Goal: Transaction & Acquisition: Purchase product/service

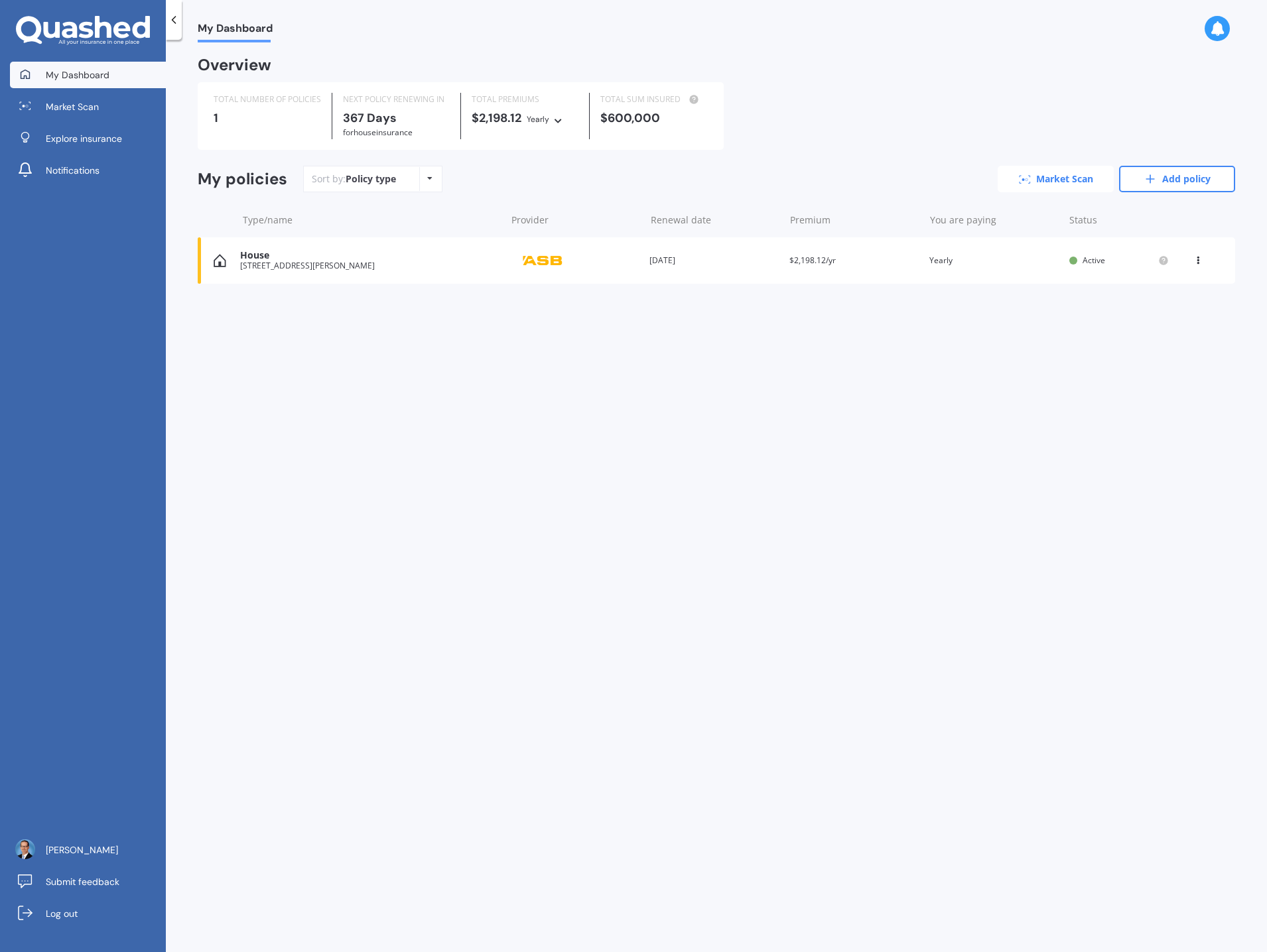
click at [1051, 180] on link "Market Scan" at bounding box center [1055, 179] width 116 height 27
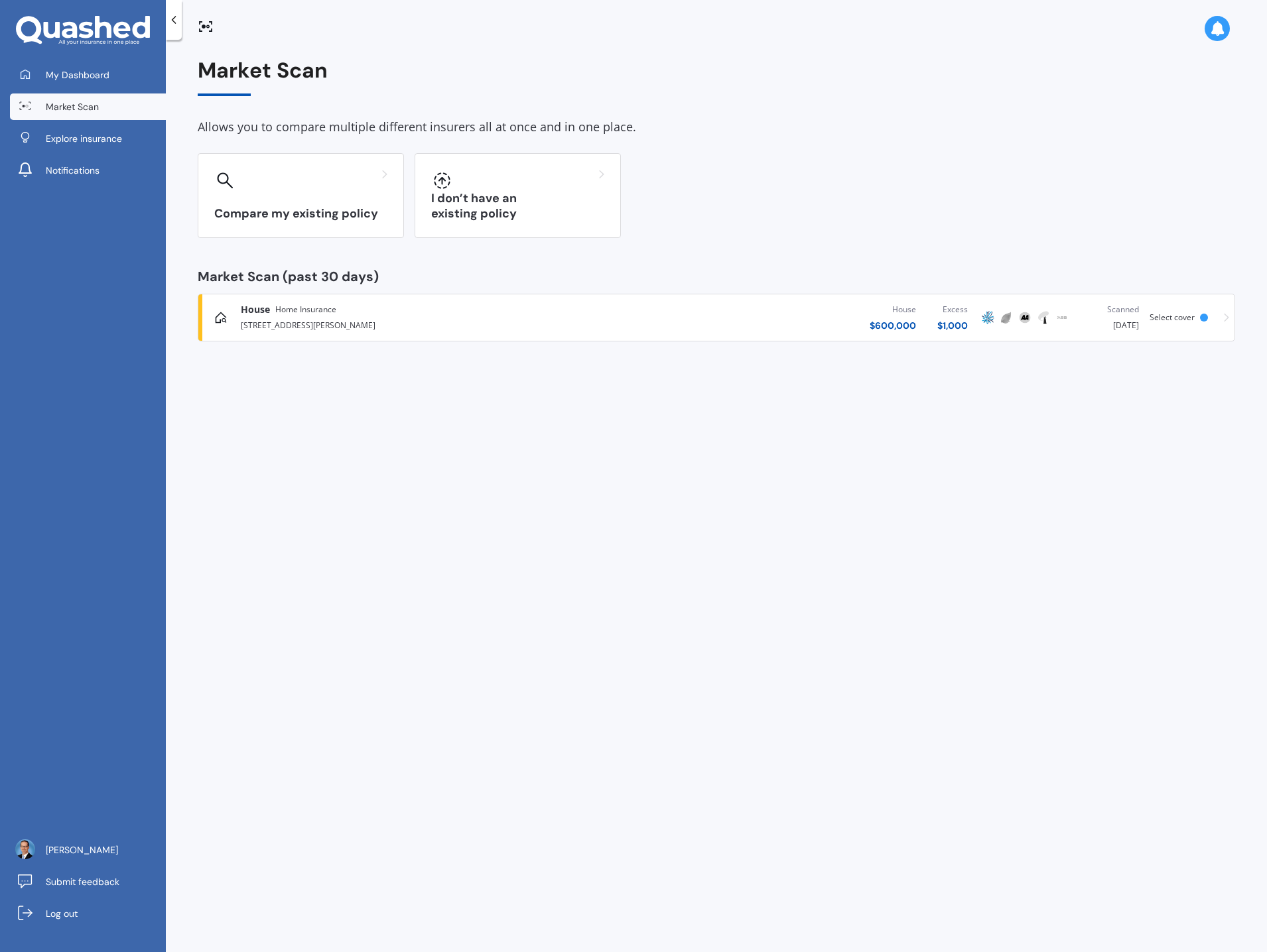
click at [300, 316] on span "Home Insurance" at bounding box center [305, 309] width 61 height 13
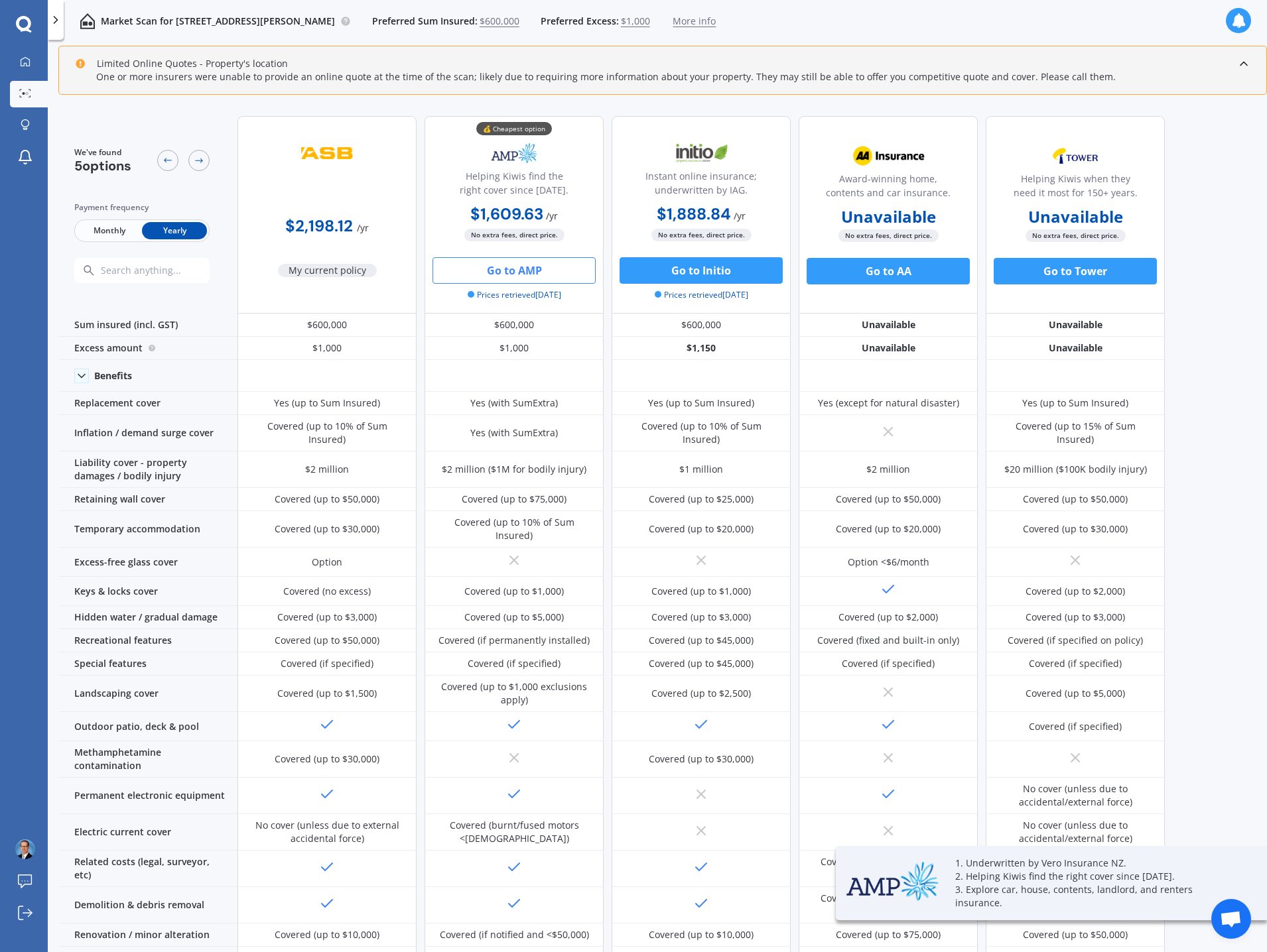
click at [521, 265] on button "Go to AMP" at bounding box center [513, 270] width 163 height 27
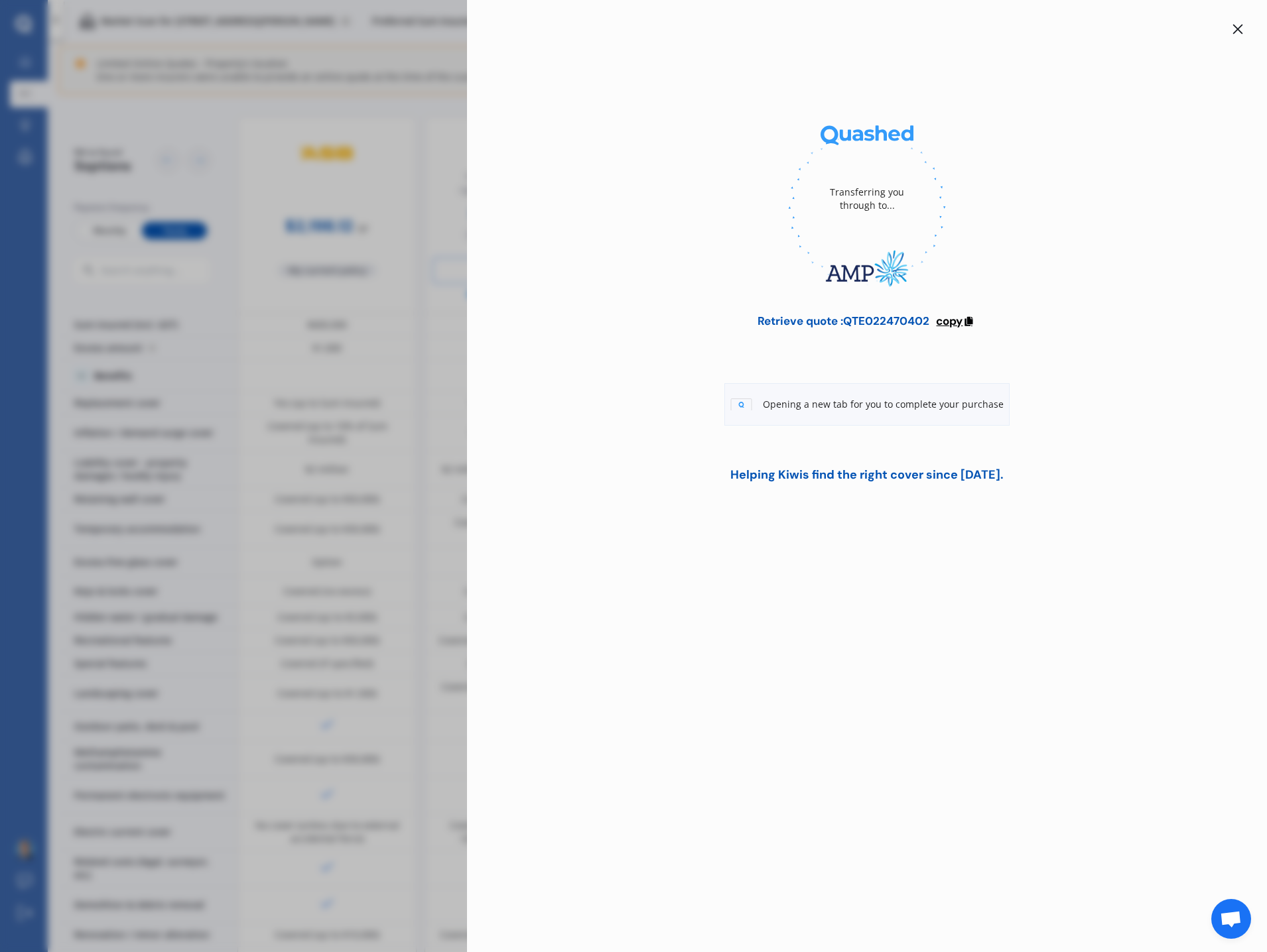
click at [957, 321] on span "copy" at bounding box center [949, 321] width 27 height 15
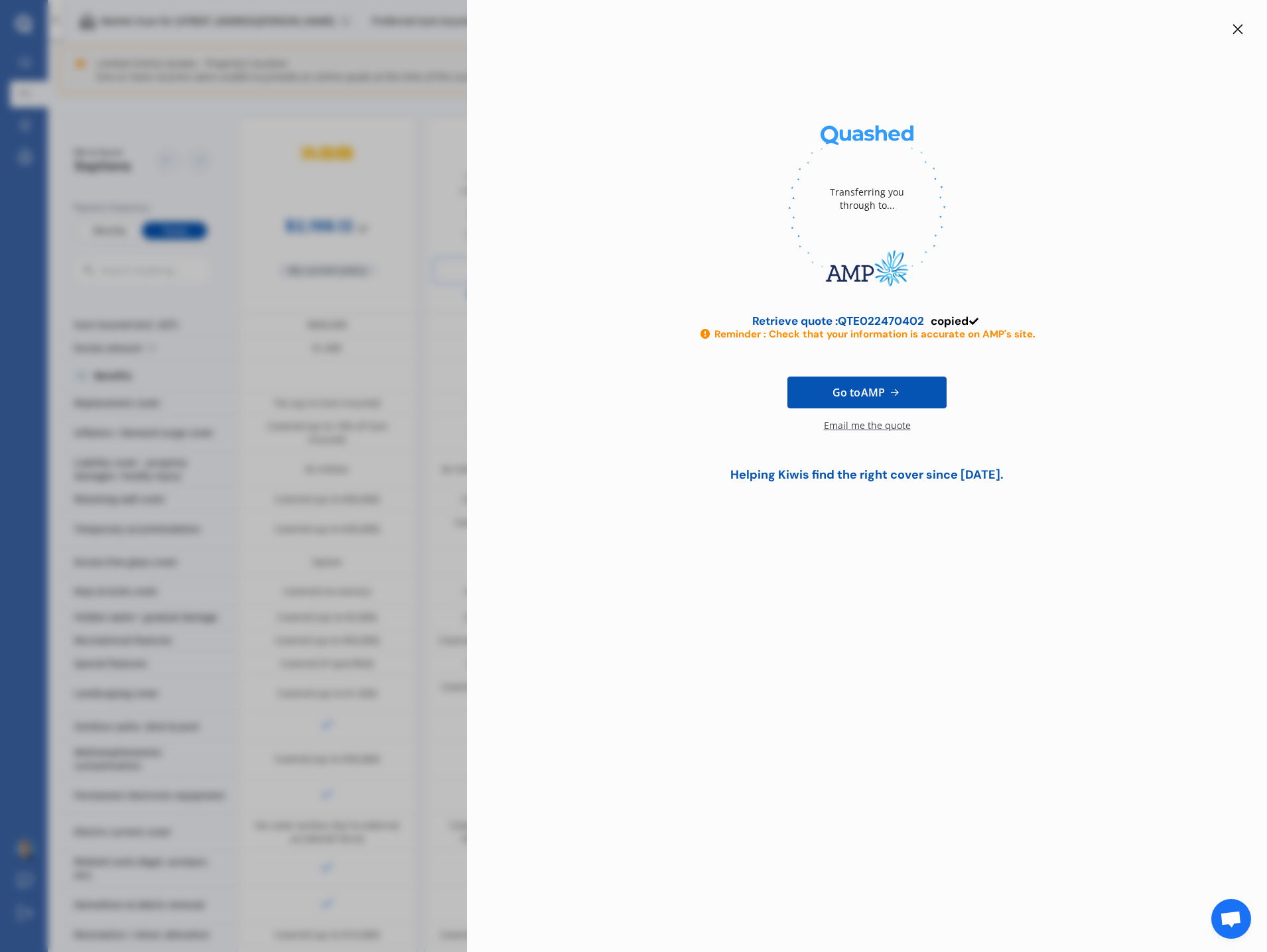
click at [883, 397] on span "Go to AMP" at bounding box center [858, 393] width 52 height 16
click at [676, 212] on div at bounding box center [866, 208] width 757 height 182
click at [1242, 29] on icon at bounding box center [1237, 29] width 11 height 11
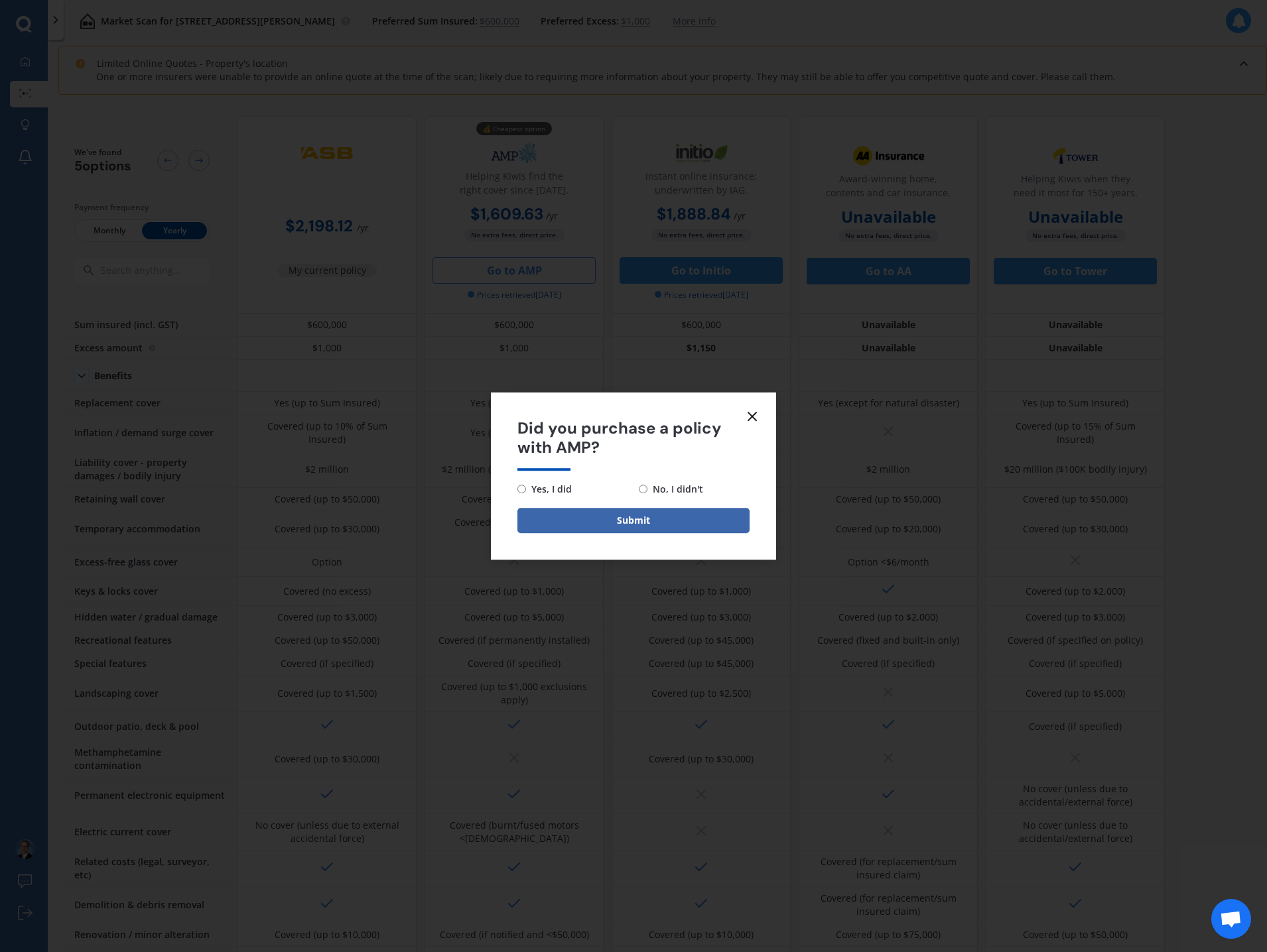
click at [685, 489] on span "No, I didn't" at bounding box center [675, 489] width 56 height 16
click at [647, 489] on input "No, I didn't" at bounding box center [643, 489] width 9 height 9
radio input "true"
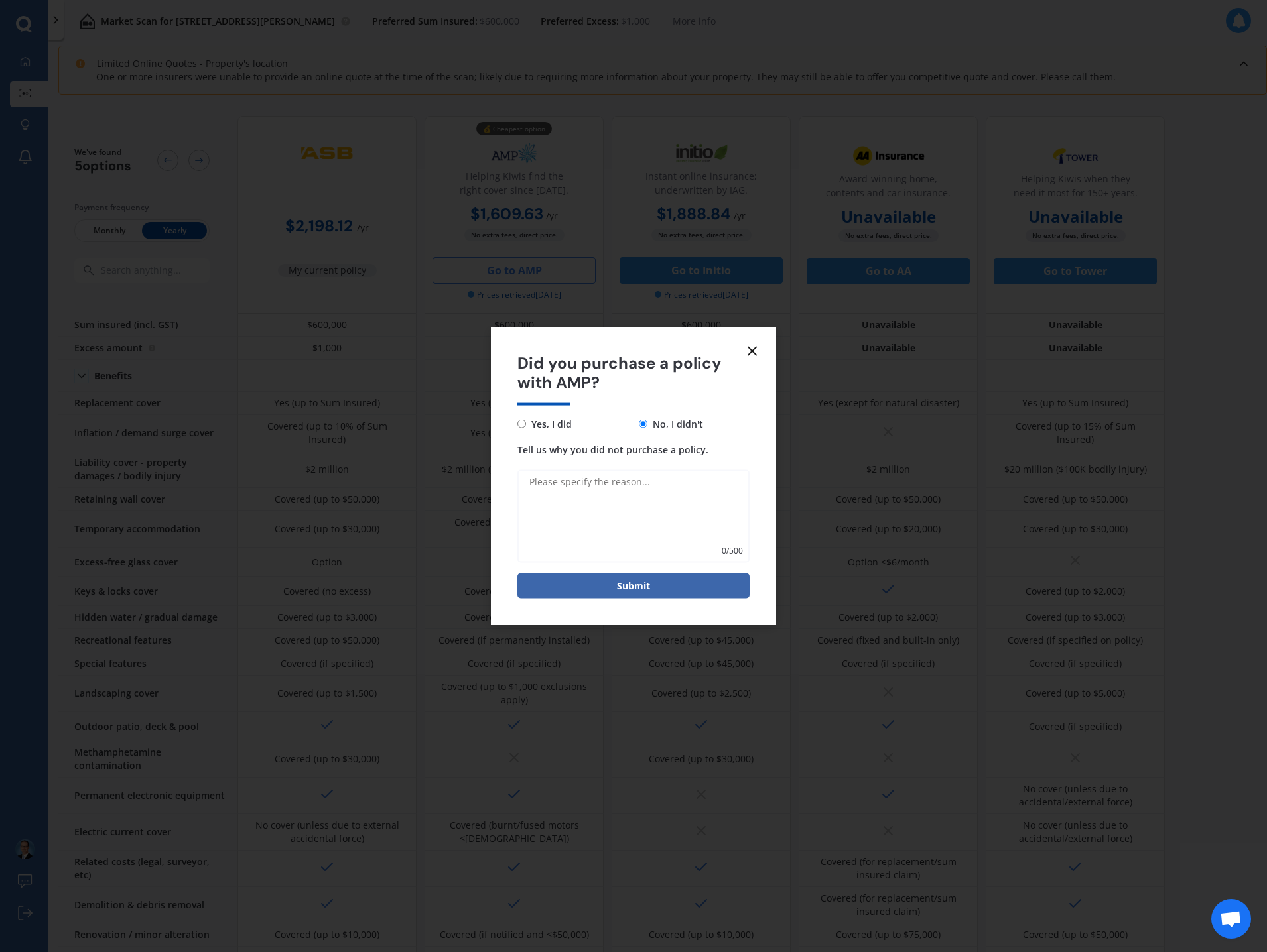
click at [625, 513] on textarea "Tell us why you did not purchase a policy." at bounding box center [633, 516] width 232 height 93
type textarea "Their website said the quote expired, trying again..."
click at [625, 585] on button "Submit" at bounding box center [633, 585] width 232 height 25
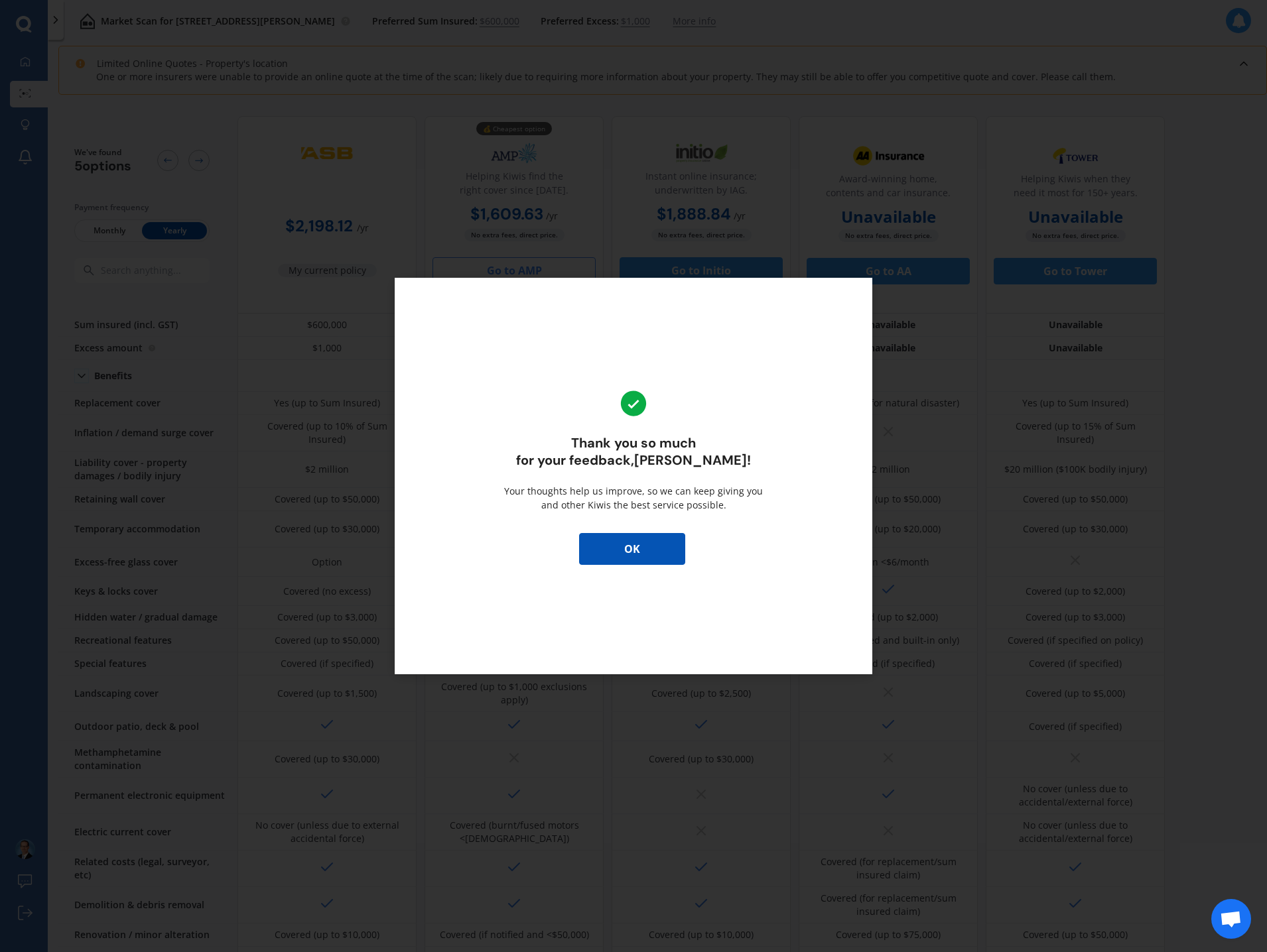
click at [644, 554] on button "OK" at bounding box center [632, 549] width 106 height 32
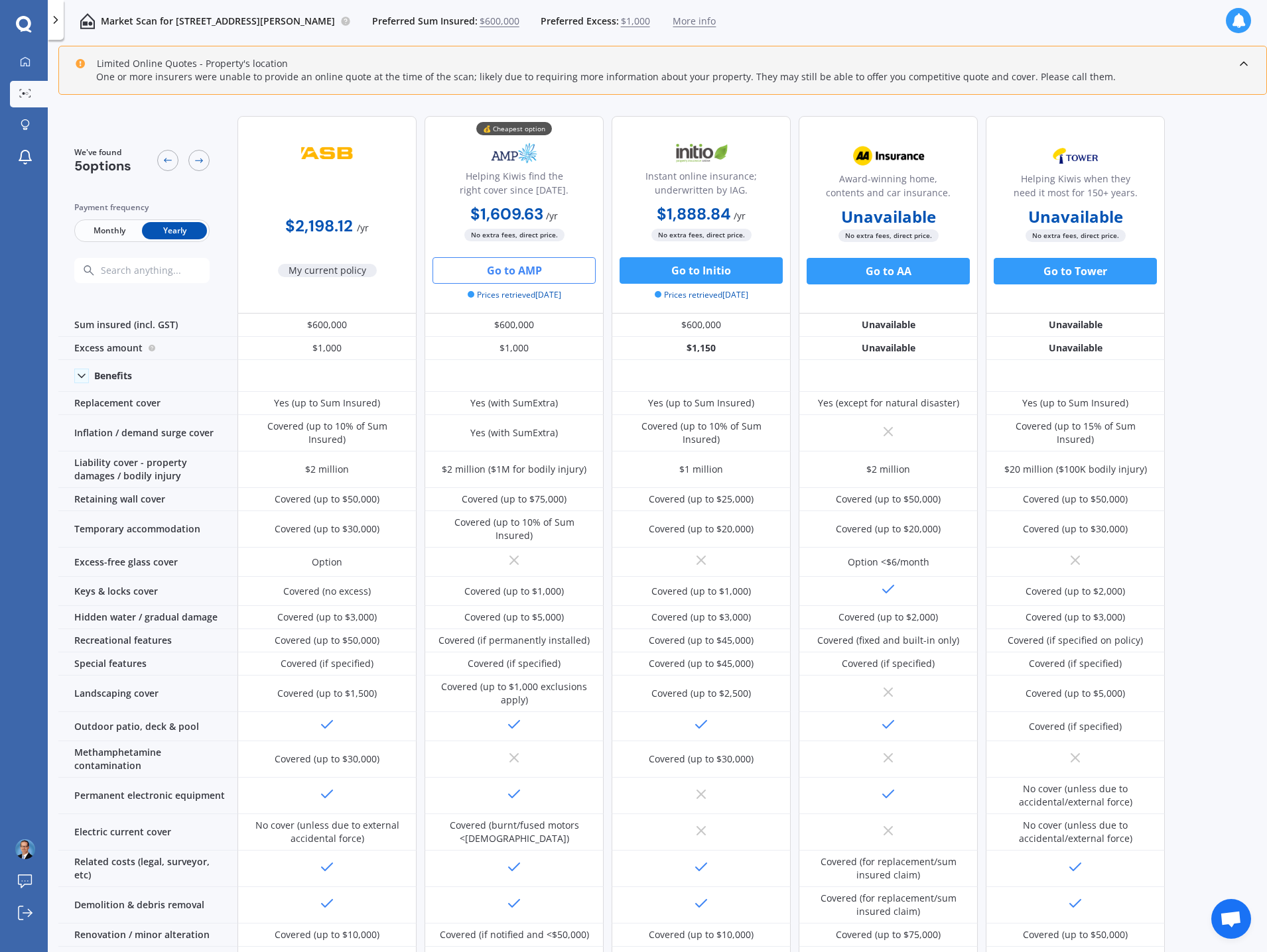
click at [533, 266] on button "Go to AMP" at bounding box center [513, 270] width 163 height 27
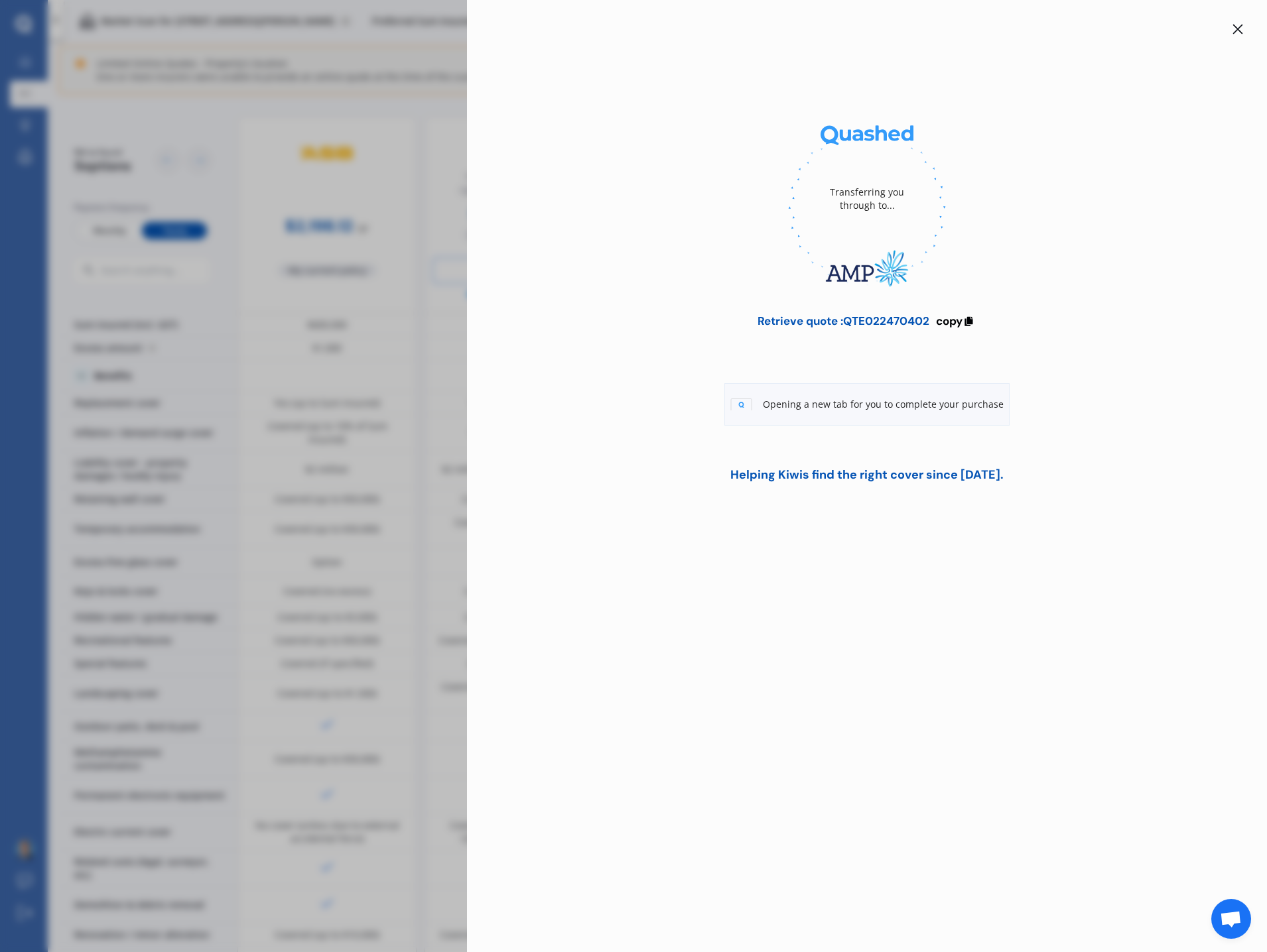
click at [903, 321] on div "Retrieve quote : QTE022470402" at bounding box center [843, 320] width 172 height 13
drag, startPoint x: 903, startPoint y: 321, endPoint x: 962, endPoint y: 322, distance: 59.7
click at [962, 322] on span "copy" at bounding box center [949, 321] width 27 height 15
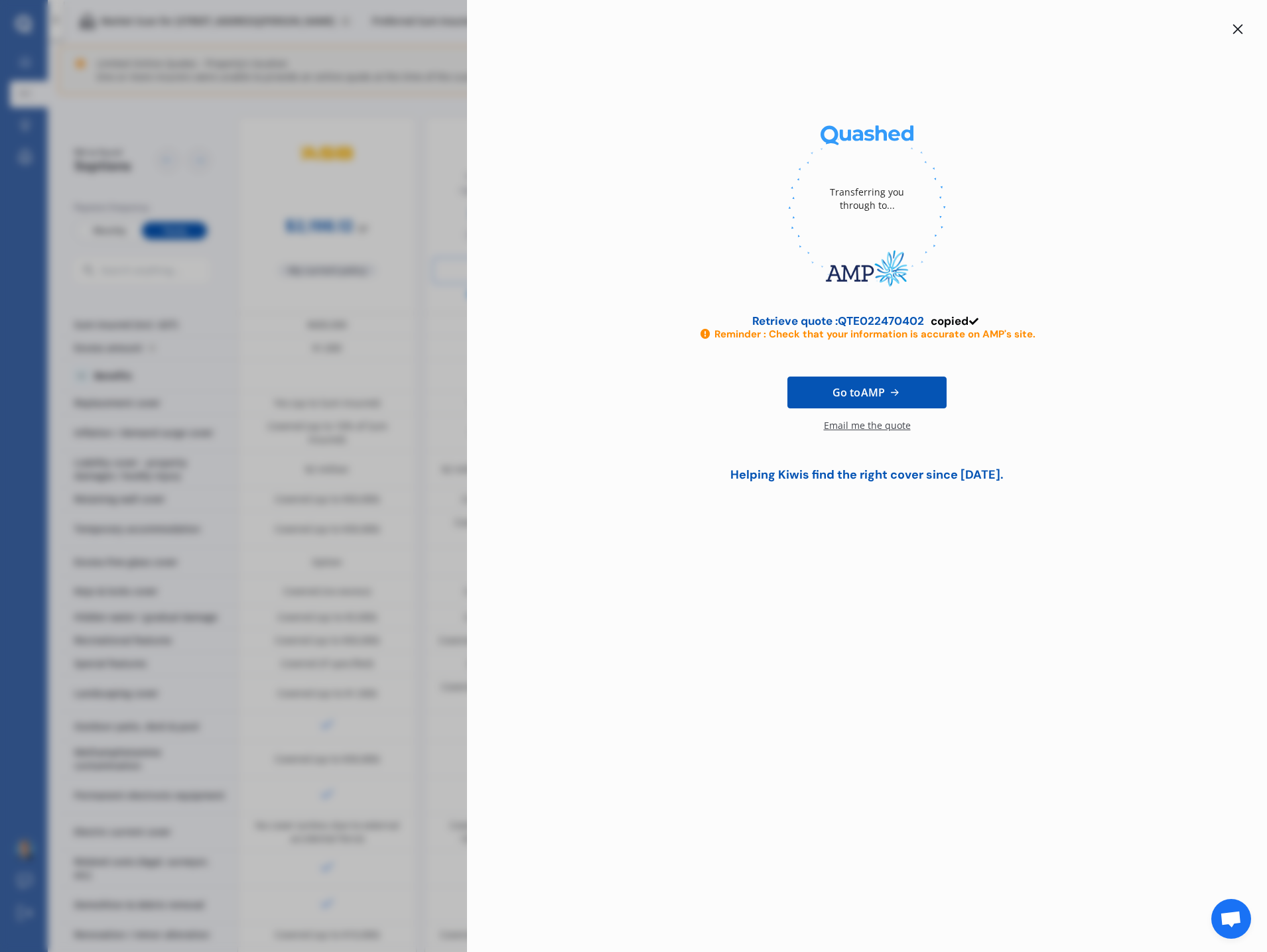
click at [1241, 29] on icon at bounding box center [1237, 29] width 11 height 11
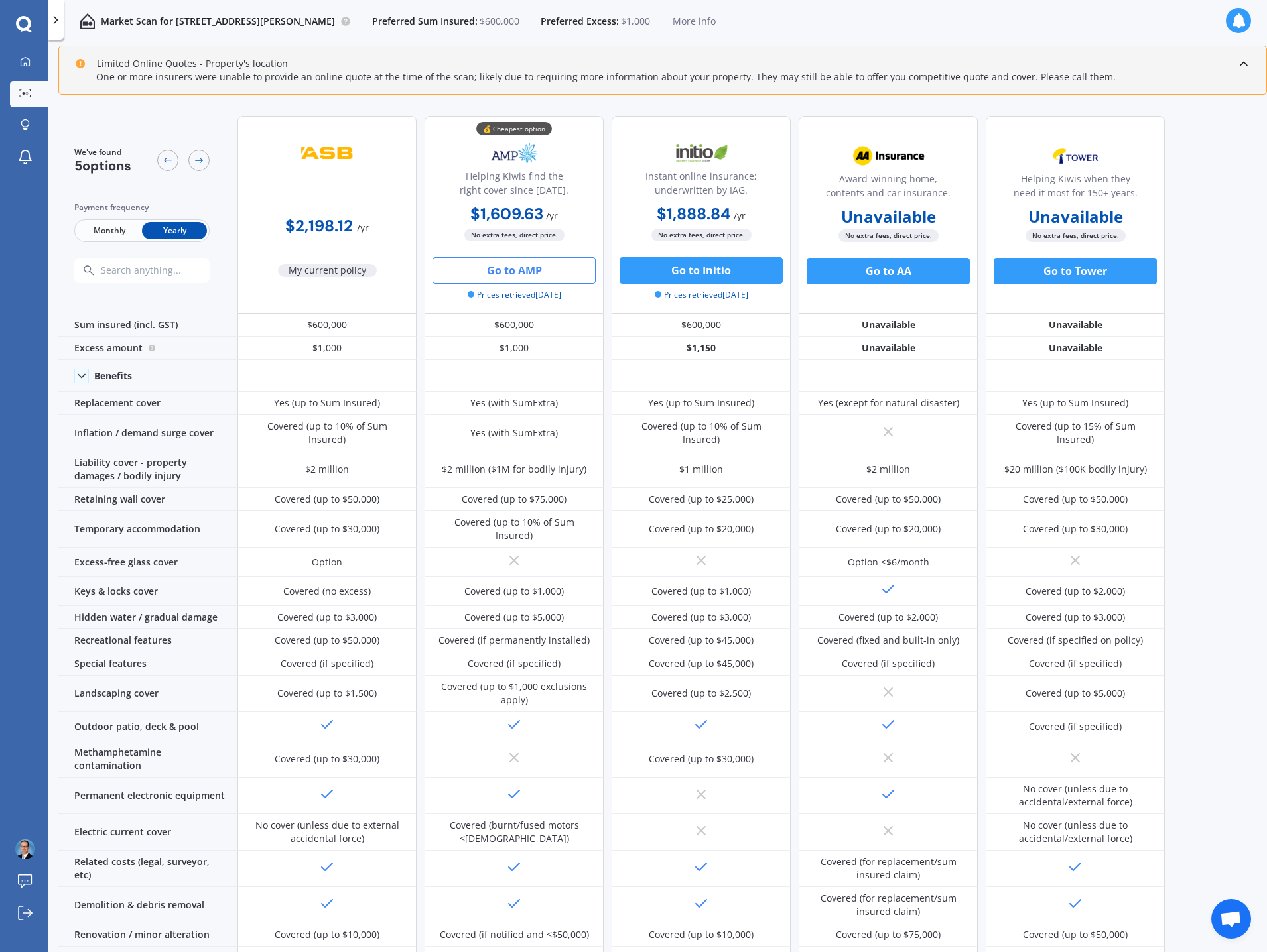
click at [1175, 21] on div "Market Scan for [STREET_ADDRESS][PERSON_NAME] Sum Insured: $600,000 Preferred E…" at bounding box center [657, 21] width 1219 height 42
click at [877, 29] on div "Market Scan for [STREET_ADDRESS][PERSON_NAME] Sum Insured: $600,000 Preferred E…" at bounding box center [657, 21] width 1219 height 42
click at [839, 23] on div "Market Scan for [STREET_ADDRESS][PERSON_NAME] Sum Insured: $600,000 Preferred E…" at bounding box center [657, 21] width 1219 height 42
click at [1178, 25] on div "Market Scan for [STREET_ADDRESS][PERSON_NAME] Sum Insured: $600,000 Preferred E…" at bounding box center [657, 21] width 1219 height 42
click at [1203, 129] on div "We've found 5 options Payment frequency Monthly Yearly $2,198.12 / yr My curren…" at bounding box center [662, 530] width 1208 height 850
